Goal: Information Seeking & Learning: Learn about a topic

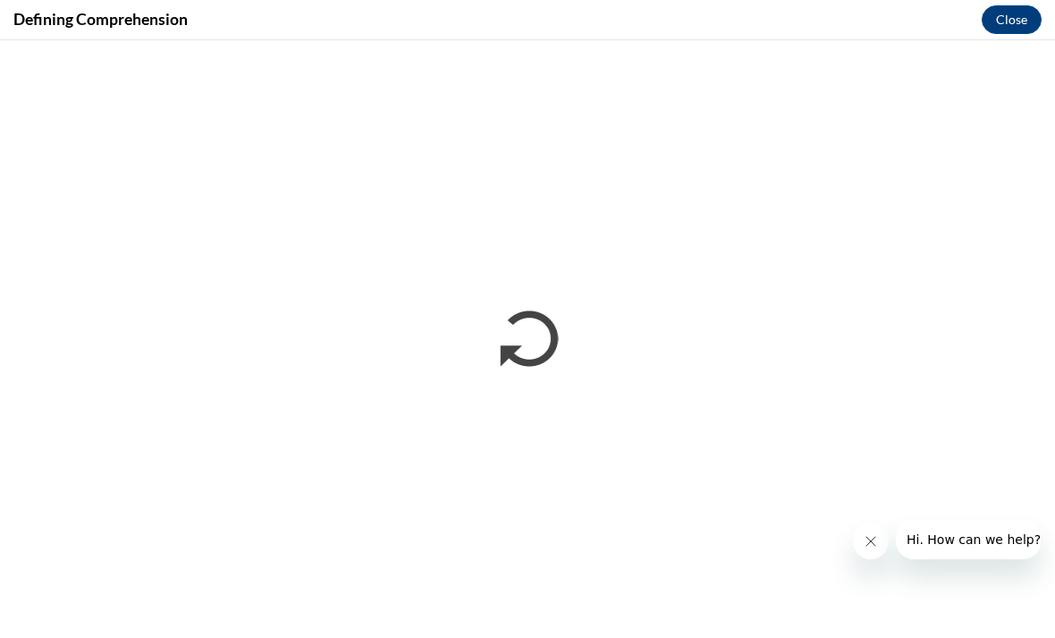
click at [879, 544] on button "Close message from company" at bounding box center [871, 541] width 36 height 36
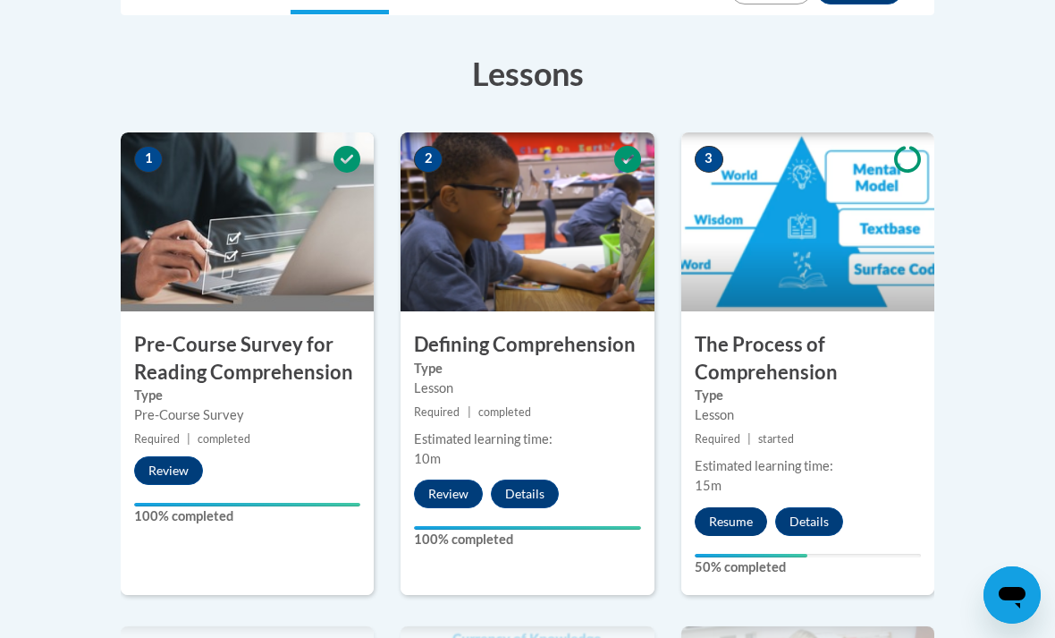
click at [740, 530] on button "Resume" at bounding box center [731, 521] width 72 height 29
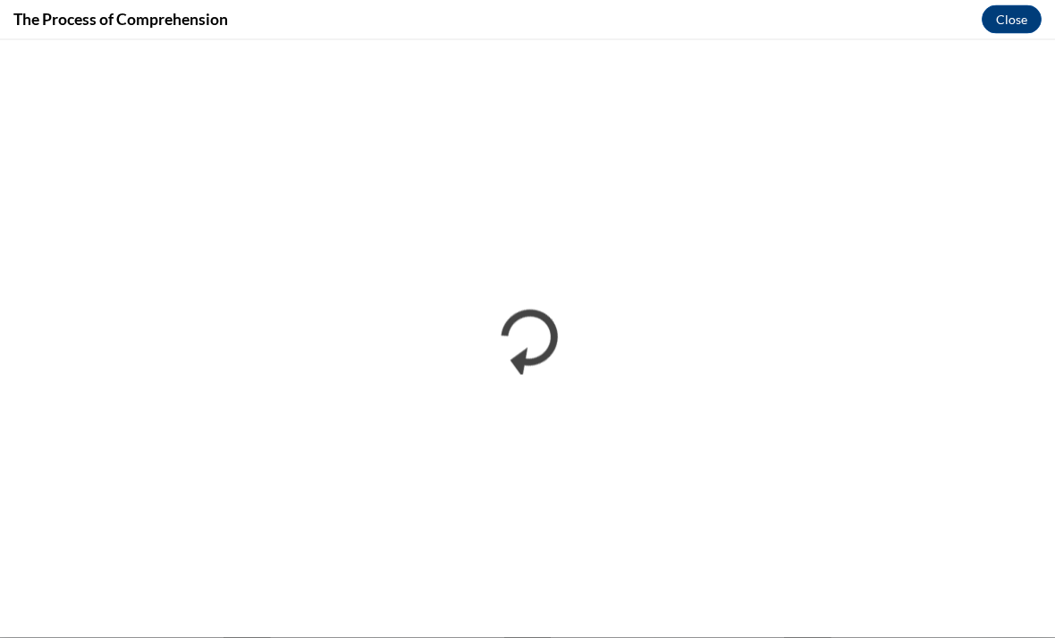
scroll to position [1267, 0]
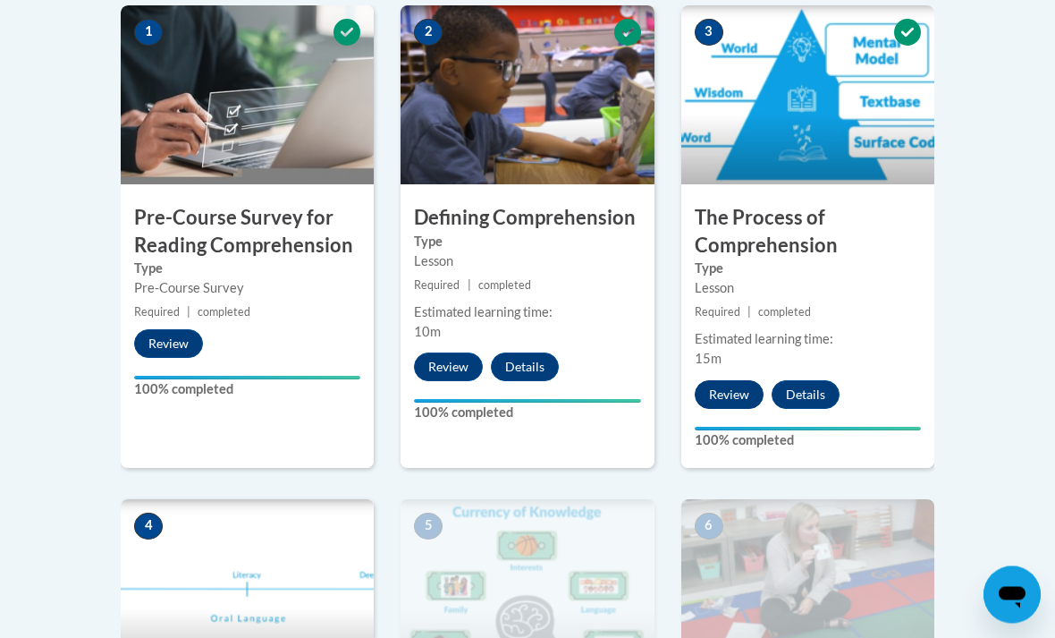
scroll to position [596, 0]
click at [747, 390] on button "Review" at bounding box center [729, 394] width 69 height 29
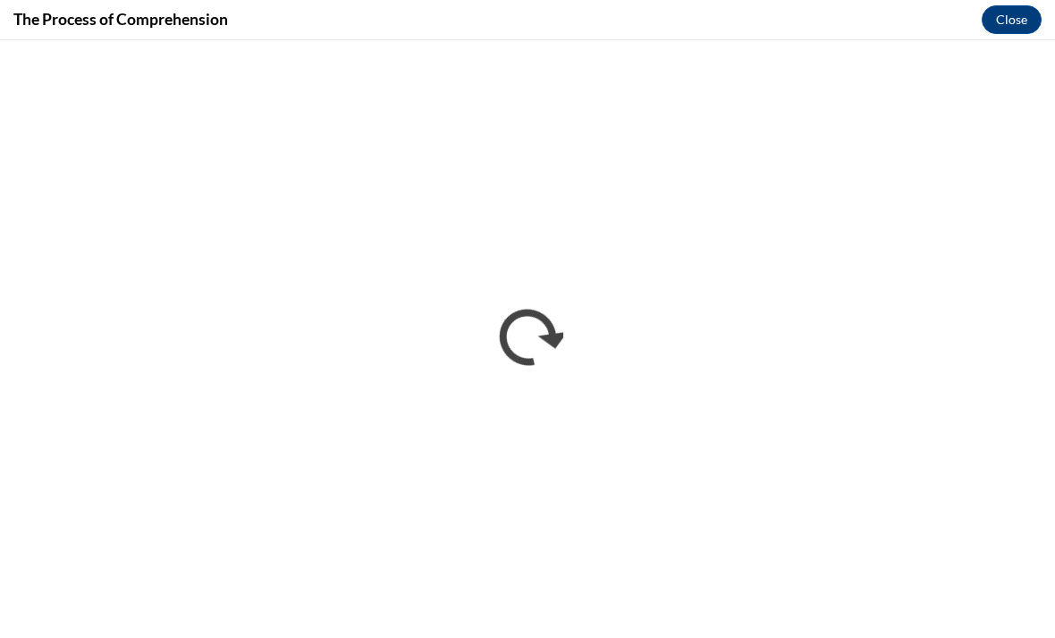
scroll to position [0, 0]
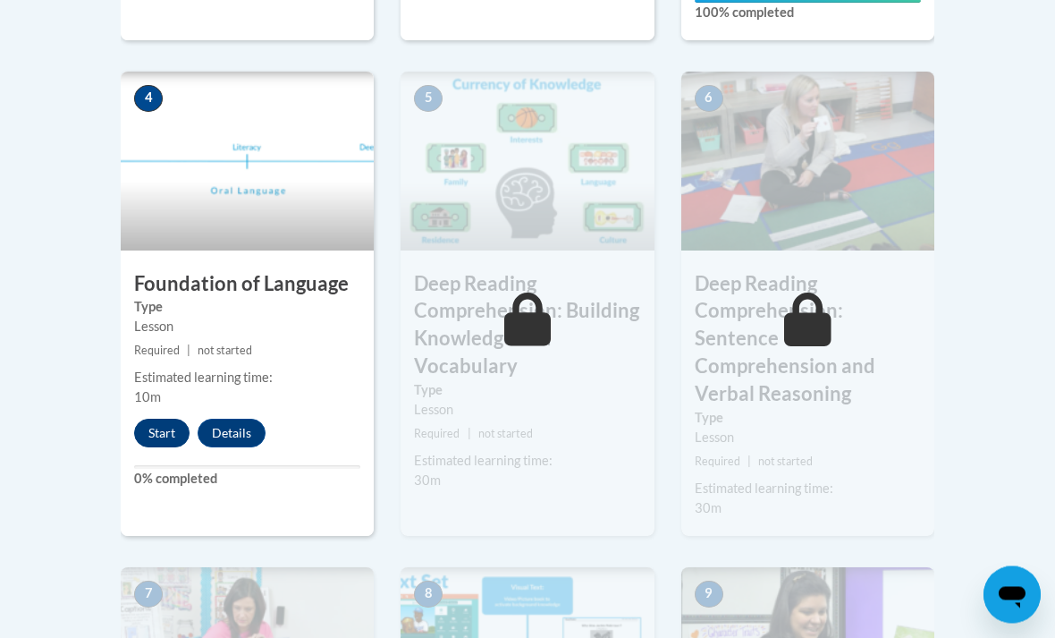
scroll to position [1023, 0]
click at [153, 436] on button "Start" at bounding box center [161, 433] width 55 height 29
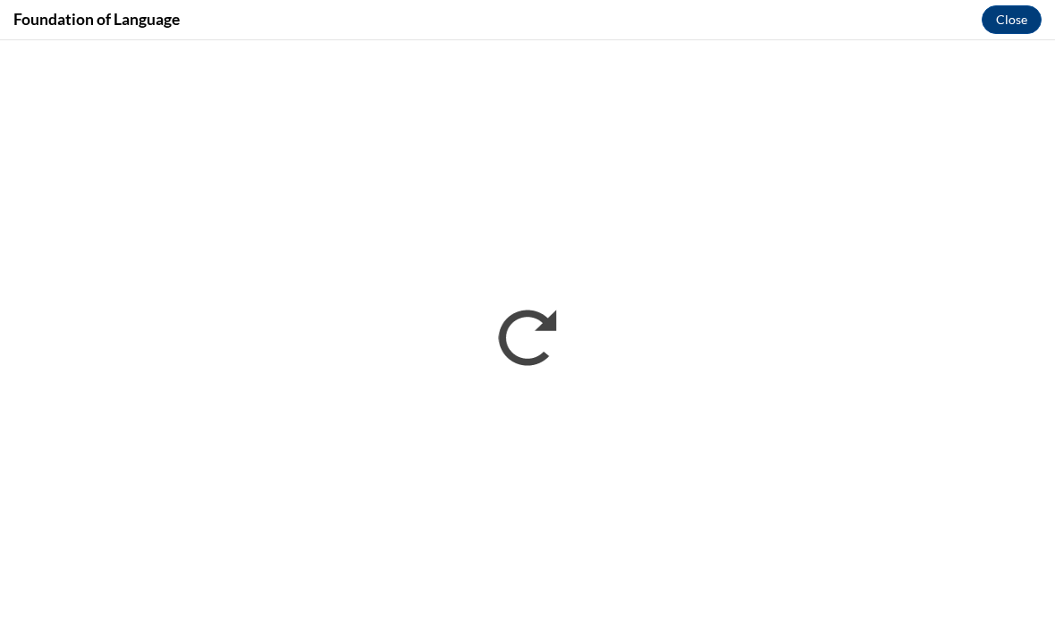
scroll to position [0, 0]
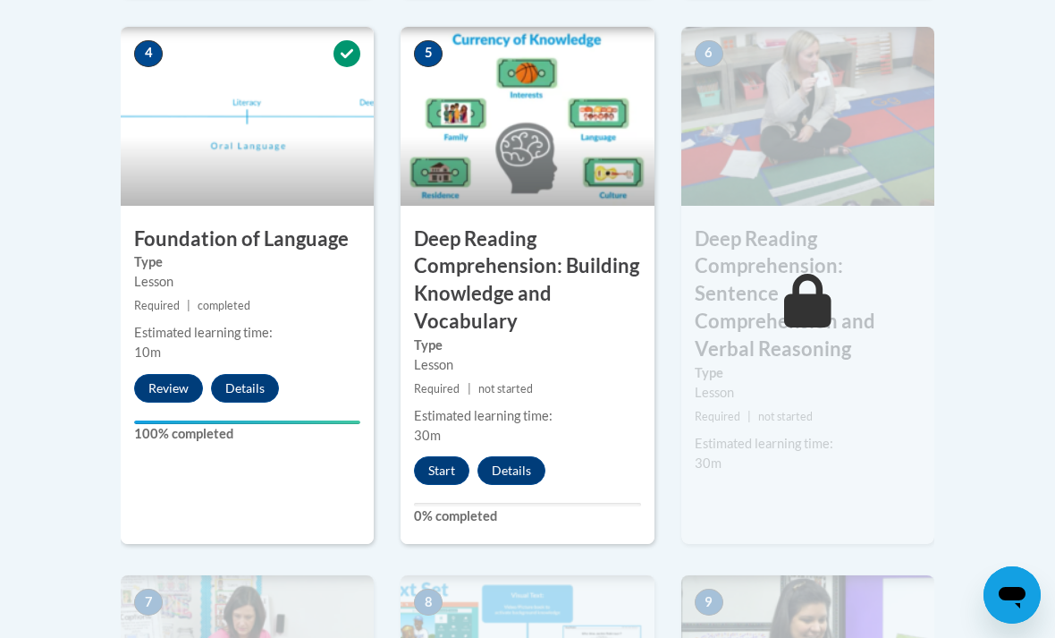
scroll to position [1085, 0]
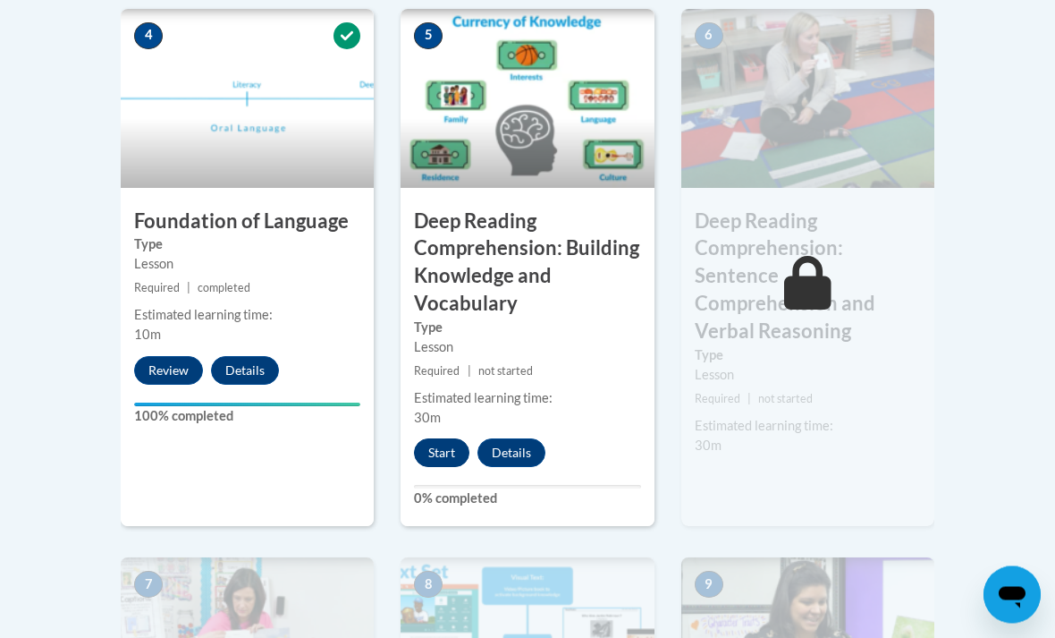
click at [453, 444] on button "Start" at bounding box center [441, 453] width 55 height 29
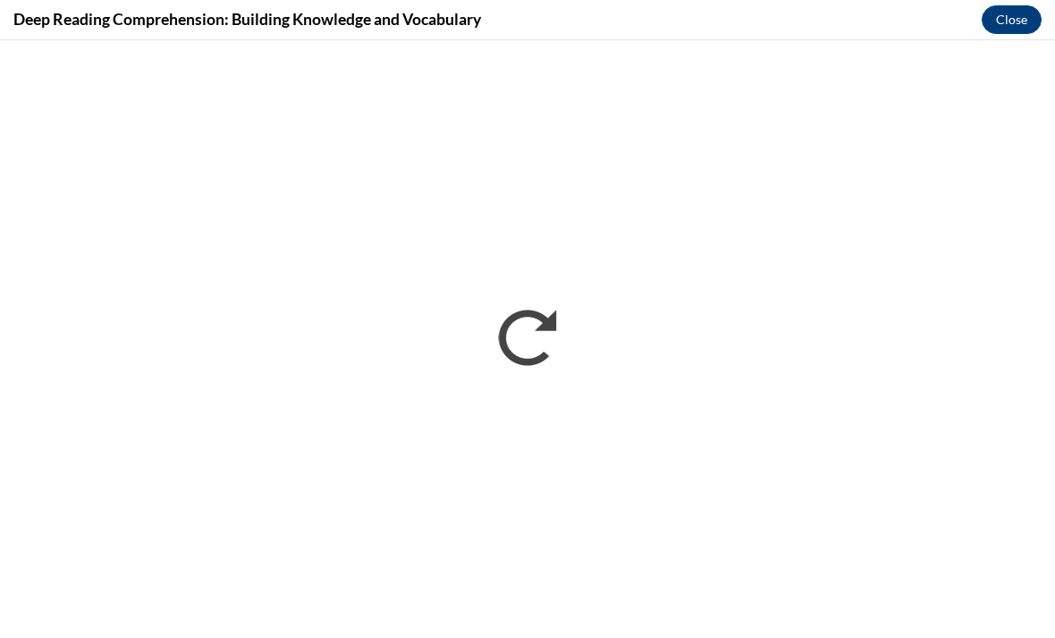
scroll to position [2127, 0]
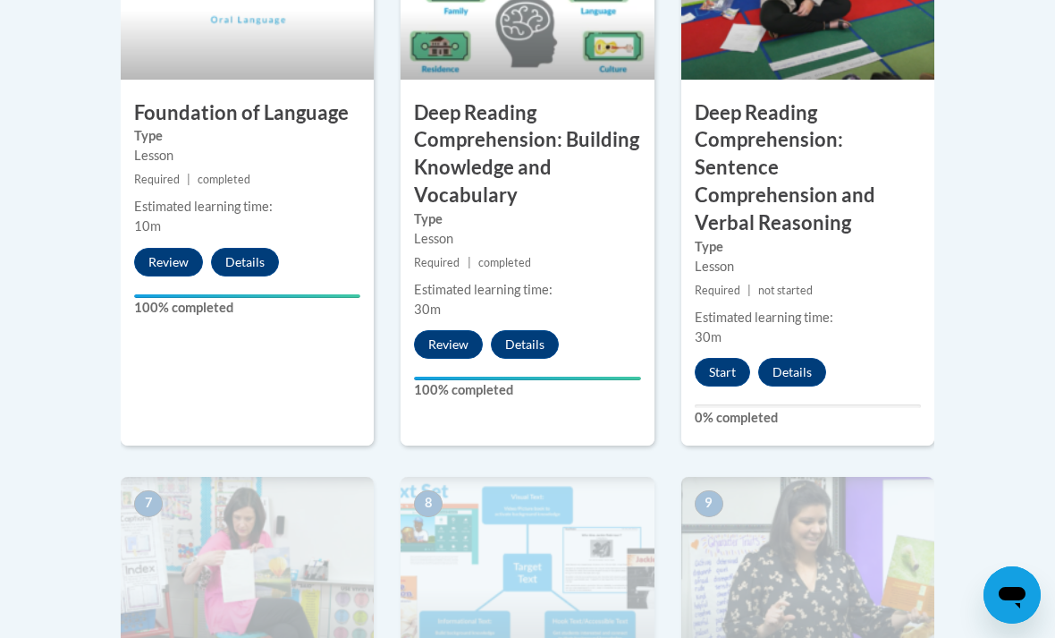
scroll to position [1180, 0]
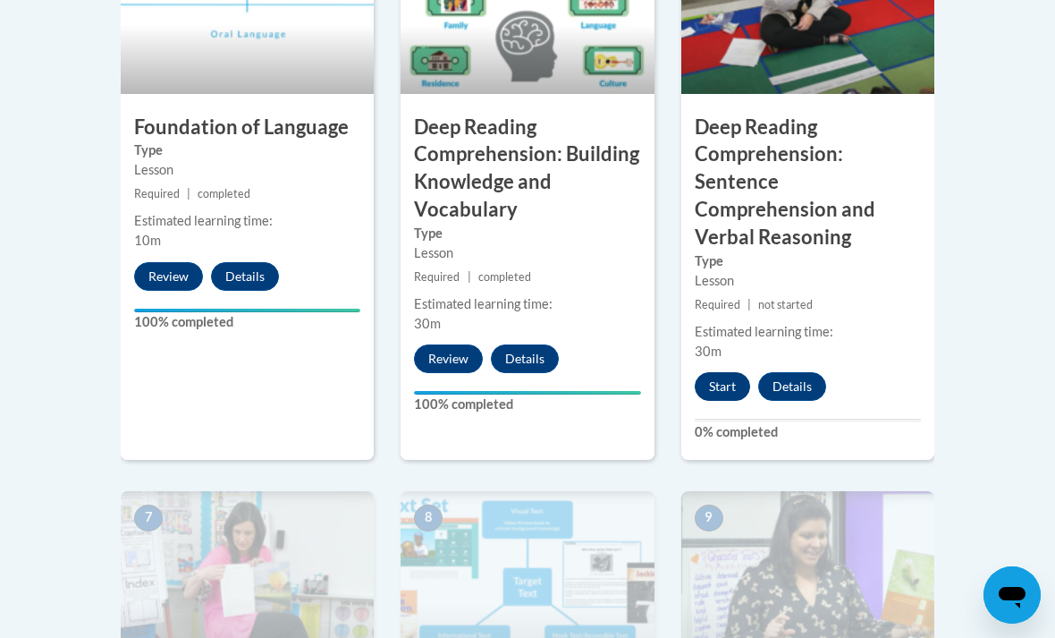
click at [725, 372] on button "Start" at bounding box center [722, 386] width 55 height 29
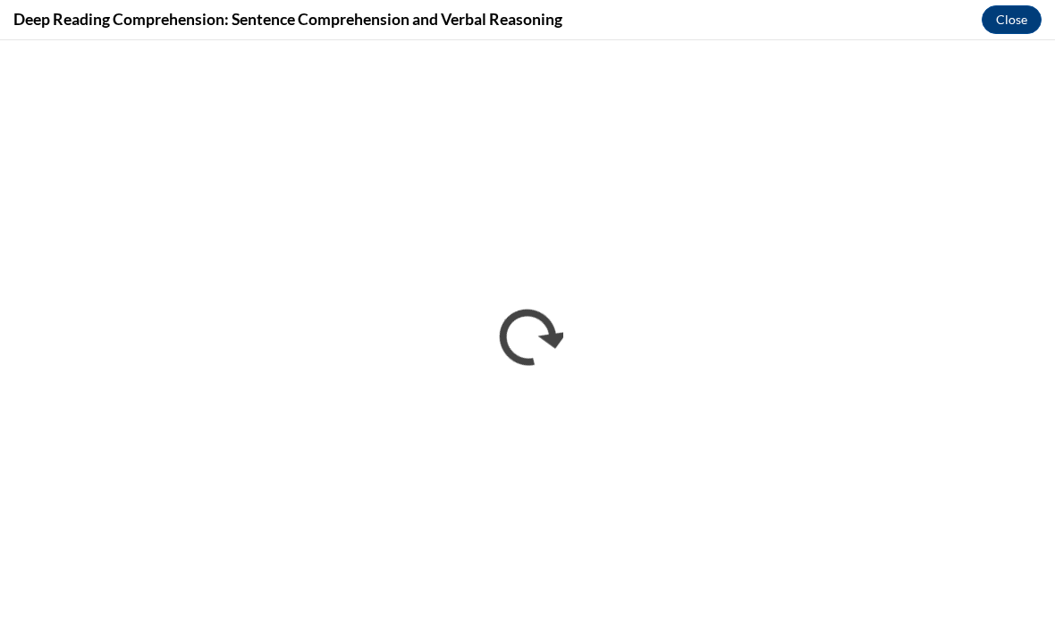
scroll to position [0, 0]
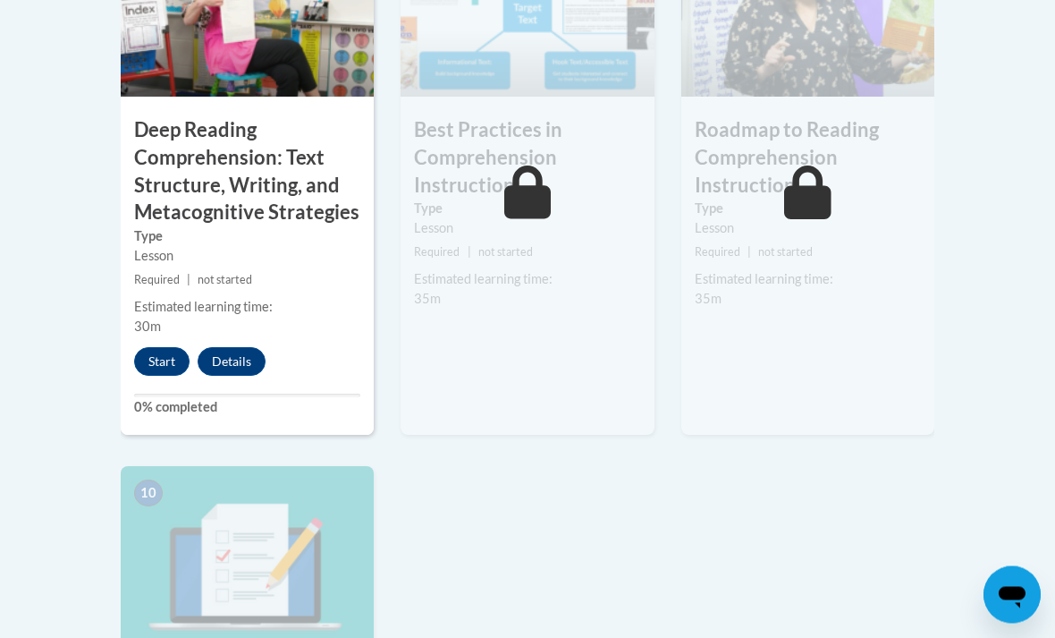
scroll to position [1787, 0]
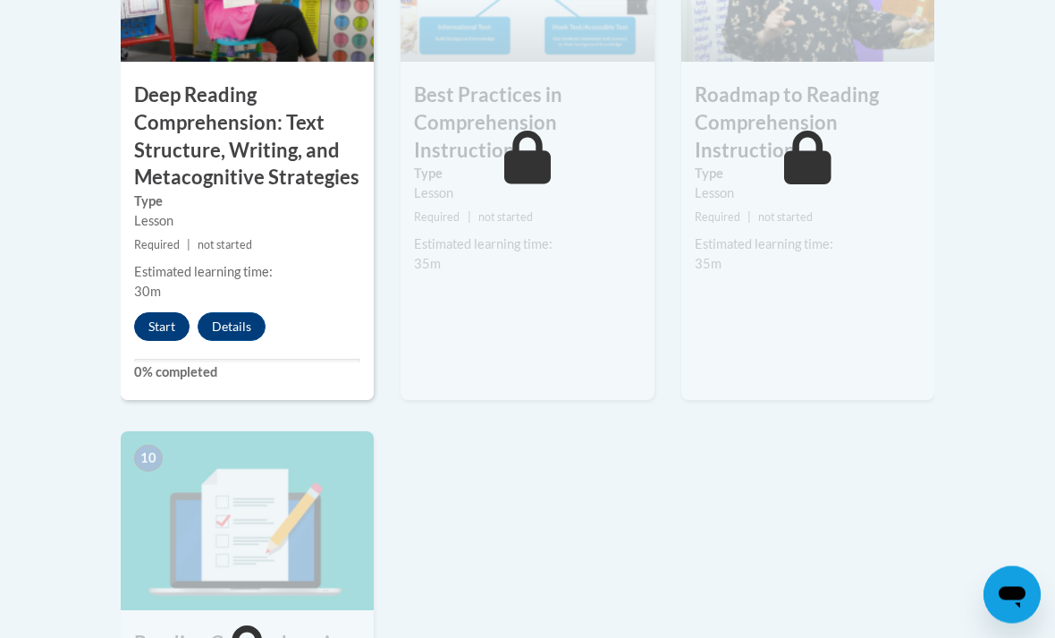
click at [157, 313] on button "Start" at bounding box center [161, 327] width 55 height 29
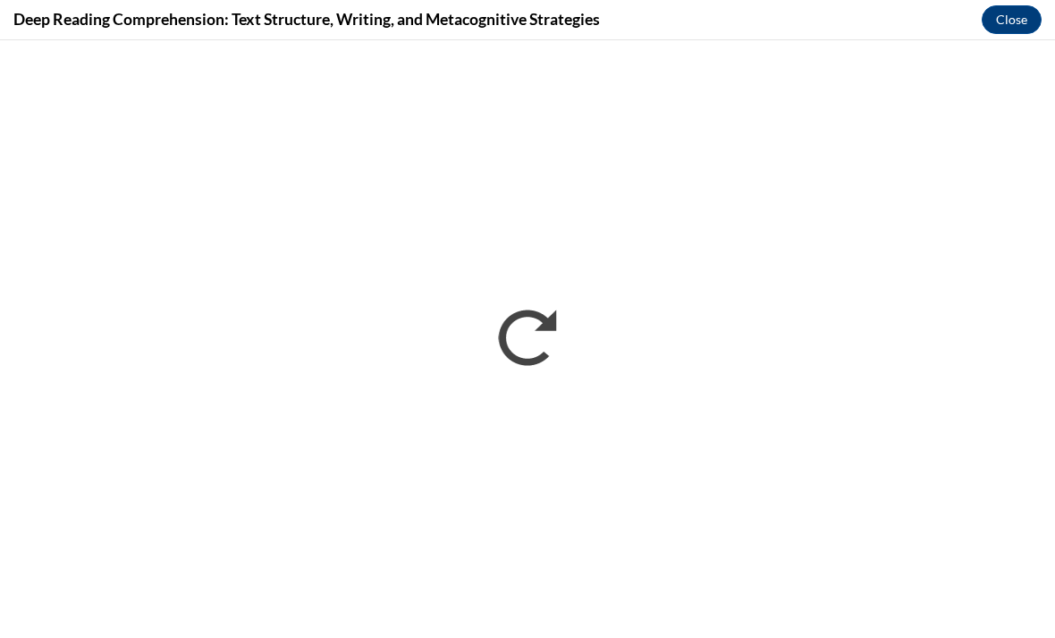
scroll to position [1788, 0]
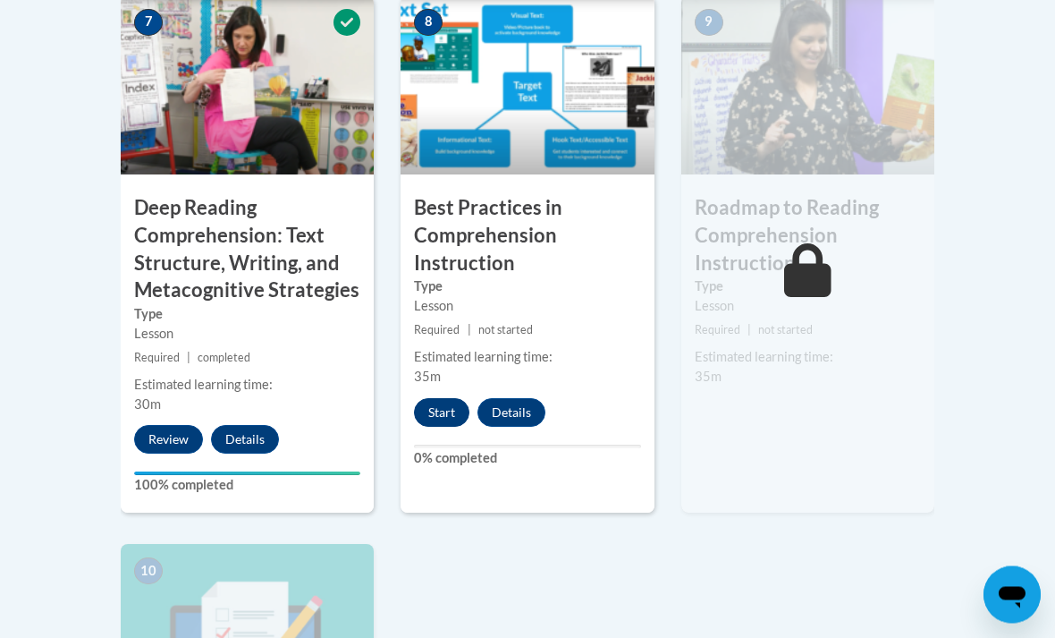
scroll to position [1675, 0]
click at [443, 398] on button "Start" at bounding box center [441, 412] width 55 height 29
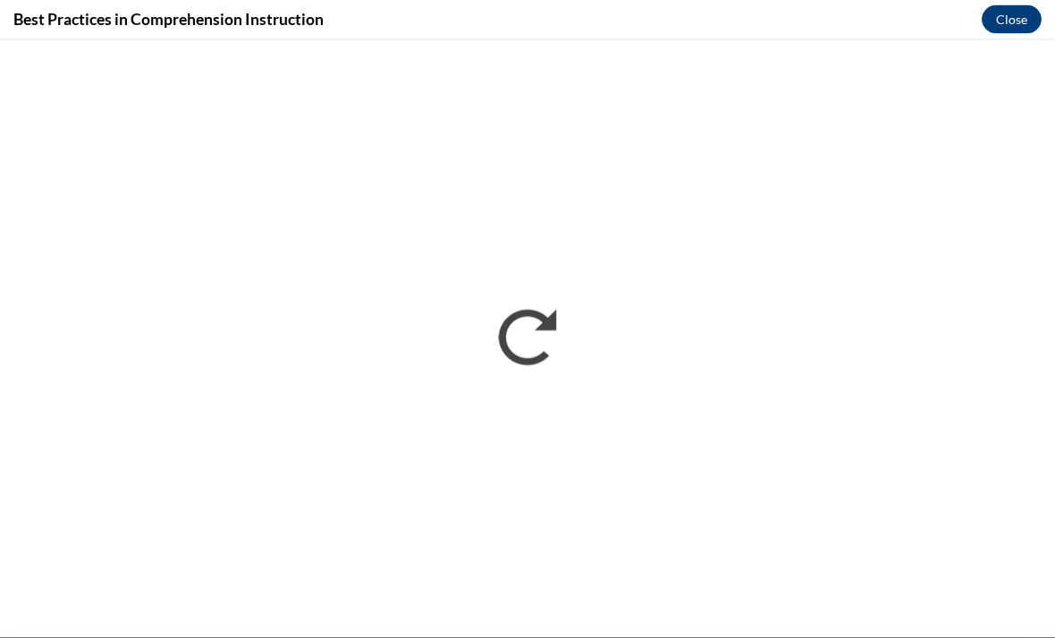
scroll to position [2354, 0]
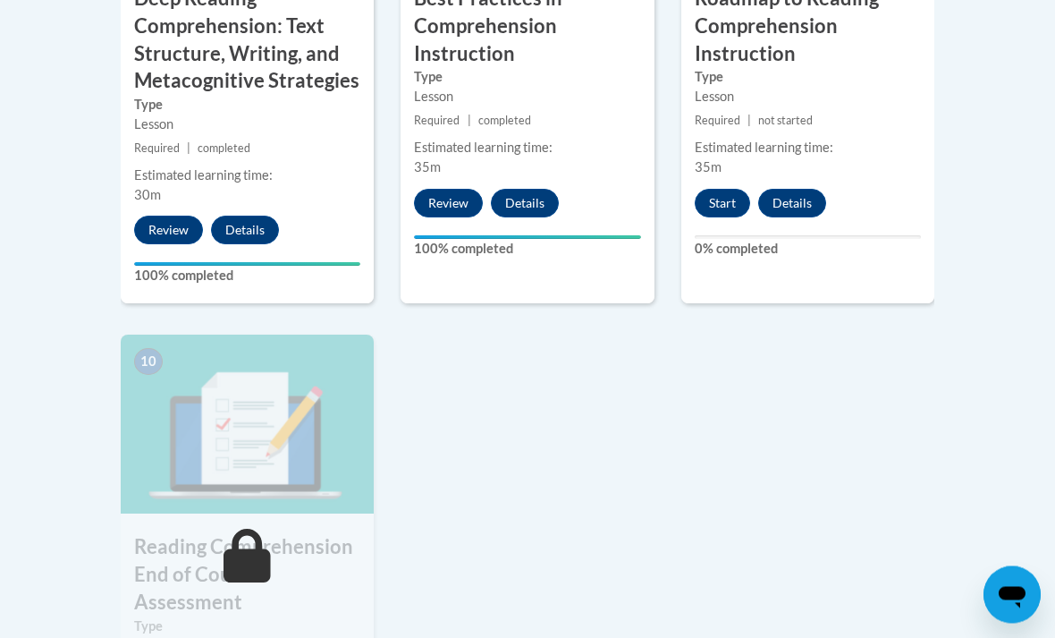
scroll to position [1872, 0]
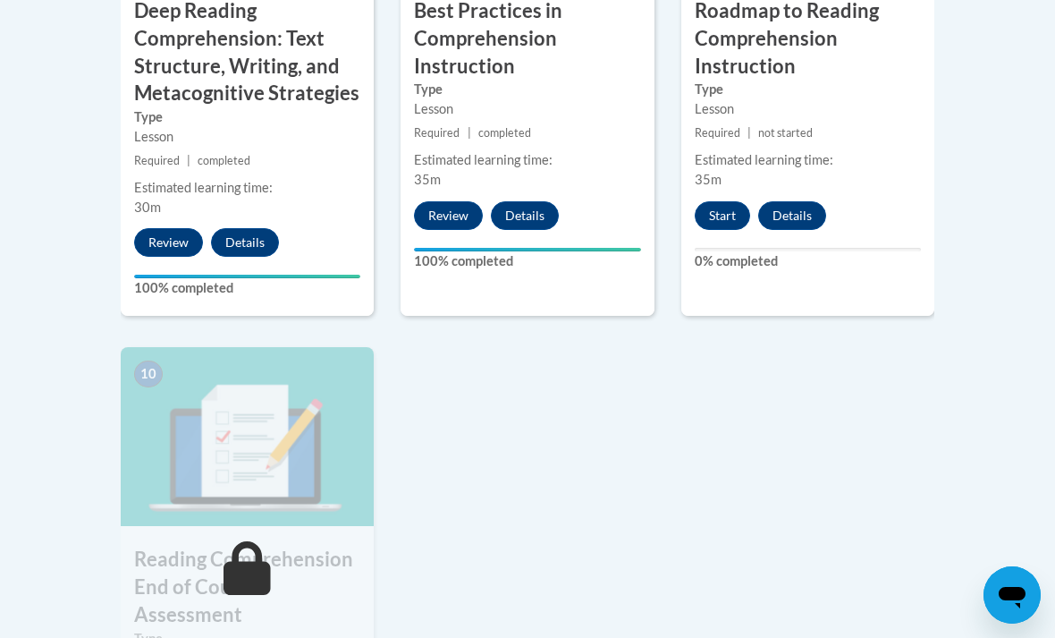
click at [723, 160] on div "9 Roadmap to Reading Comprehension Instruction Type Lesson Required | not start…" at bounding box center [808, 58] width 253 height 518
click at [724, 201] on button "Start" at bounding box center [722, 215] width 55 height 29
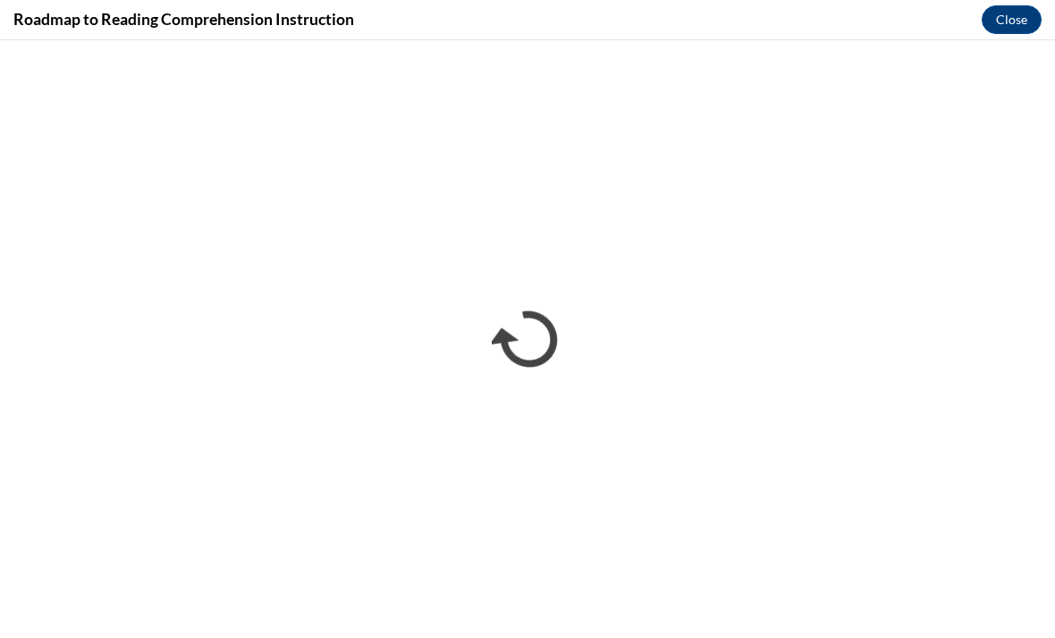
scroll to position [0, 0]
